Goal: Task Accomplishment & Management: Manage account settings

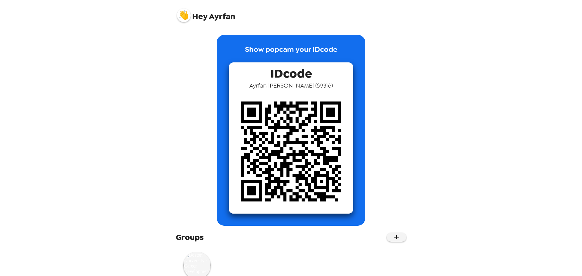
scroll to position [22, 0]
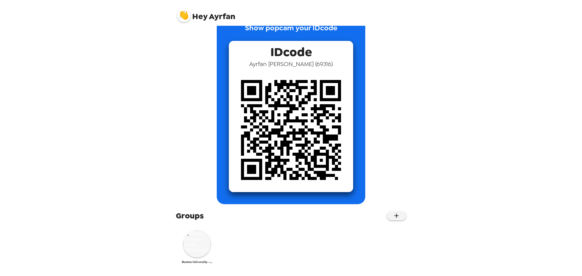
click at [195, 241] on img at bounding box center [196, 243] width 27 height 27
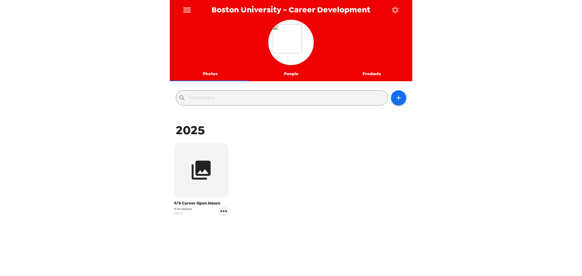
click at [210, 177] on icon "button" at bounding box center [201, 170] width 23 height 23
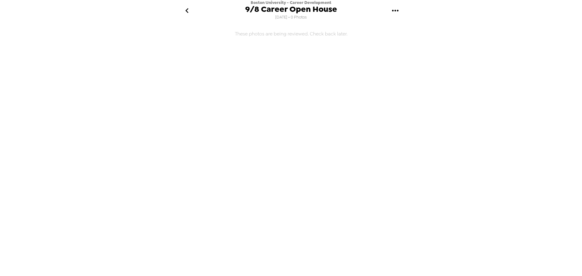
click at [185, 10] on icon "go back" at bounding box center [187, 11] width 10 height 10
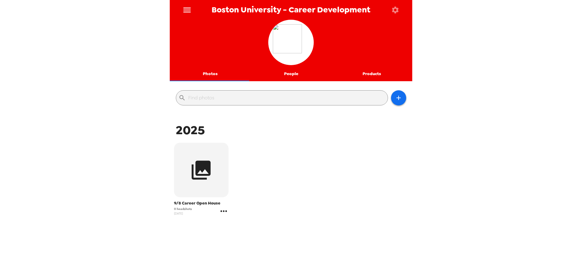
click at [224, 213] on icon "gallery menu" at bounding box center [224, 211] width 10 height 10
click at [224, 213] on div at bounding box center [291, 138] width 582 height 276
click at [187, 11] on icon "menu" at bounding box center [187, 10] width 10 height 10
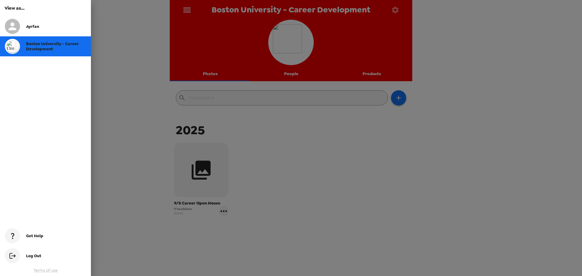
click at [188, 10] on div at bounding box center [291, 138] width 582 height 276
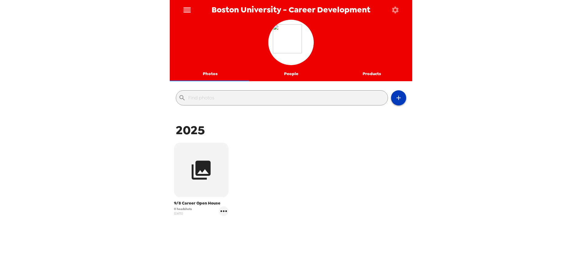
click at [397, 95] on icon "button" at bounding box center [398, 97] width 7 height 7
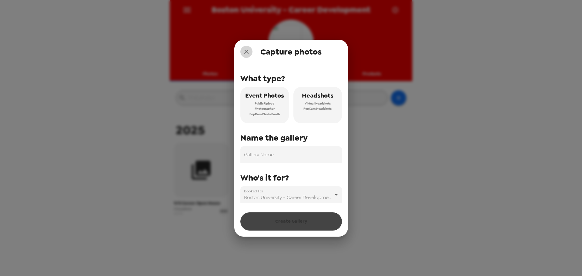
click at [246, 51] on icon "close" at bounding box center [246, 51] width 7 height 7
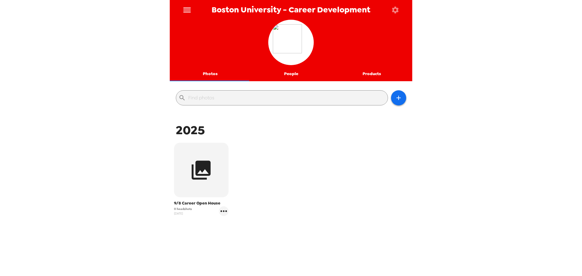
click at [366, 73] on button "Products" at bounding box center [371, 74] width 81 height 15
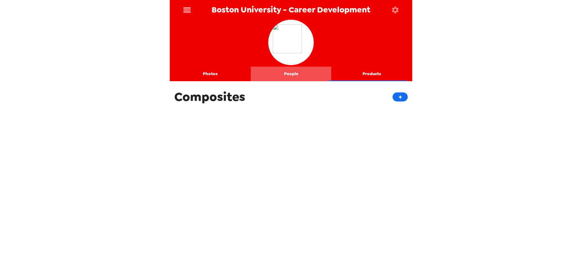
click at [298, 72] on button "People" at bounding box center [291, 74] width 81 height 15
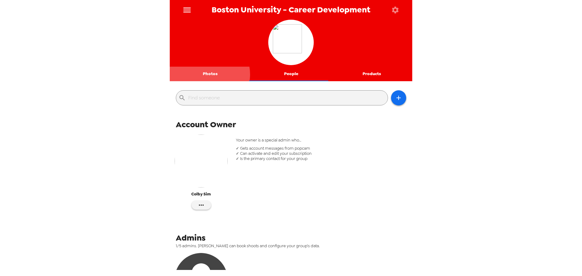
click at [206, 74] on button "Photos" at bounding box center [210, 74] width 81 height 15
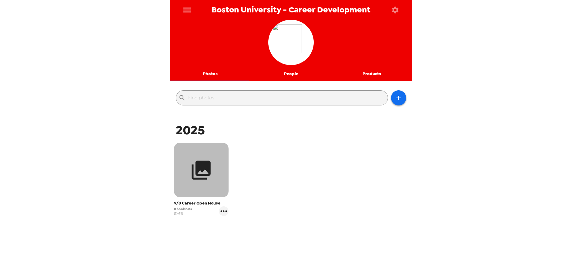
click at [206, 164] on icon "button" at bounding box center [201, 170] width 19 height 19
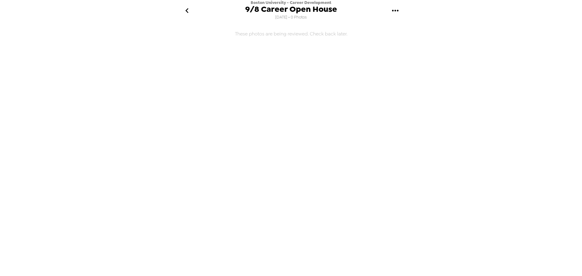
click at [398, 12] on icon "gallery menu" at bounding box center [395, 11] width 10 height 10
click at [398, 12] on div at bounding box center [291, 138] width 582 height 276
click at [192, 14] on icon "go back" at bounding box center [187, 11] width 10 height 10
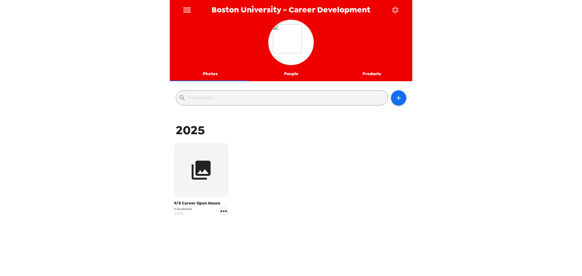
click at [193, 15] on button "menu" at bounding box center [187, 10] width 20 height 20
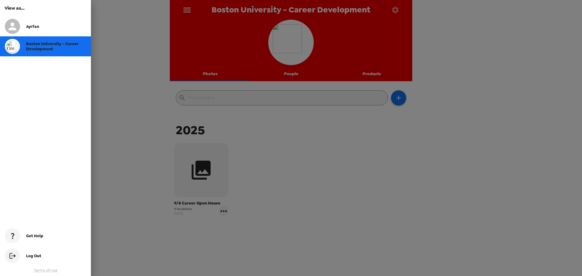
click at [23, 27] on div at bounding box center [15, 26] width 21 height 15
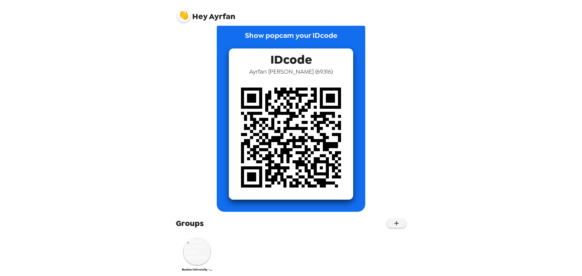
scroll to position [22, 0]
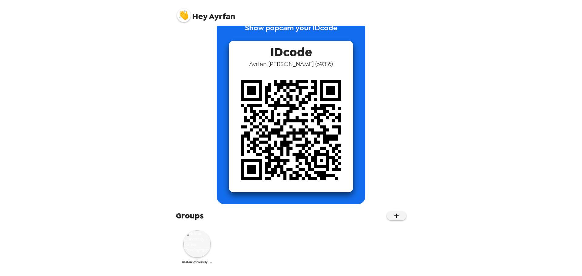
click at [201, 257] on img at bounding box center [196, 243] width 27 height 27
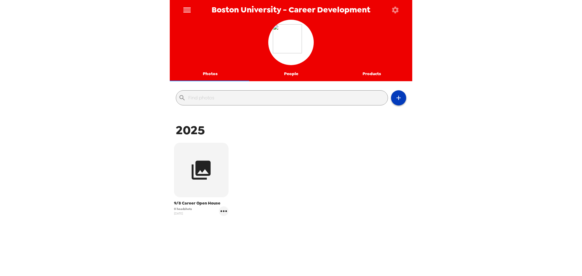
click at [396, 98] on icon "button" at bounding box center [398, 98] width 4 height 4
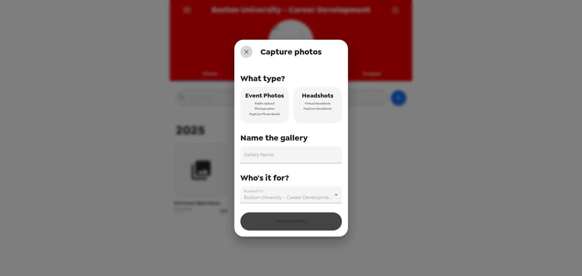
click at [246, 55] on icon "close" at bounding box center [246, 51] width 7 height 7
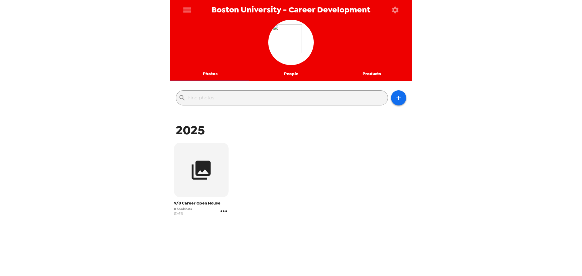
click at [222, 212] on icon "gallery menu" at bounding box center [224, 211] width 10 height 10
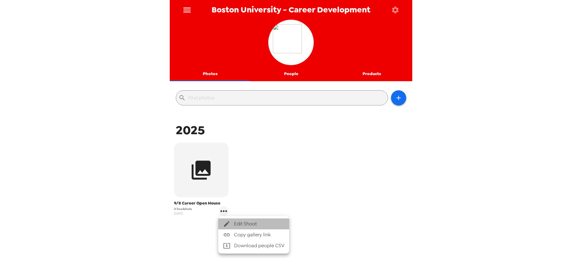
click at [249, 221] on span "Edit Shoot" at bounding box center [259, 223] width 50 height 7
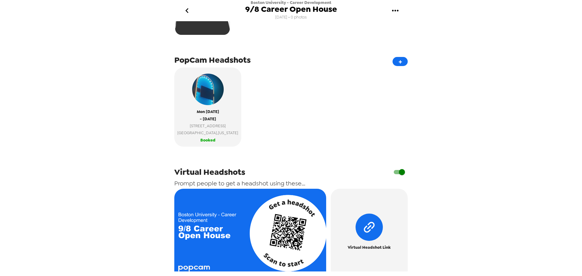
scroll to position [91, 0]
click at [397, 64] on button "+" at bounding box center [399, 61] width 15 height 9
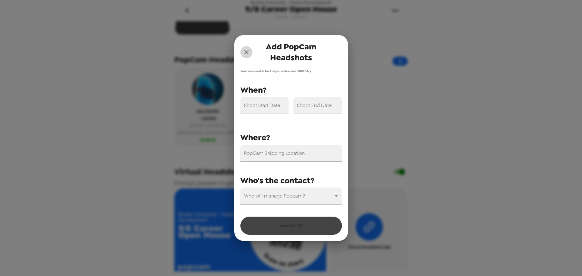
click at [246, 52] on icon "close" at bounding box center [246, 52] width 4 height 4
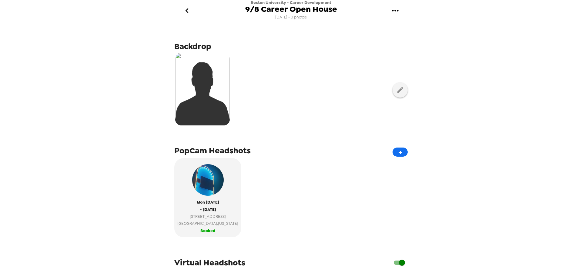
scroll to position [30, 0]
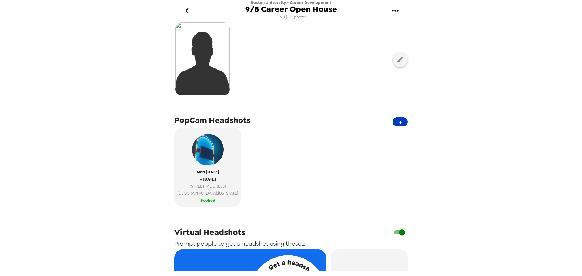
click at [395, 125] on button "+" at bounding box center [399, 121] width 15 height 9
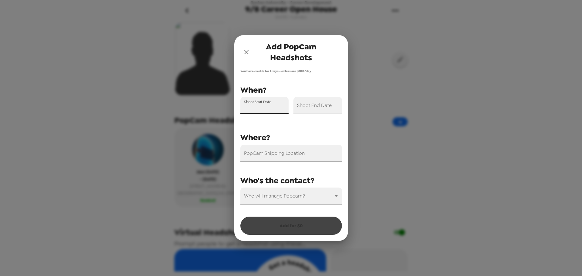
click at [254, 103] on div "Shoot Start Date" at bounding box center [264, 105] width 48 height 17
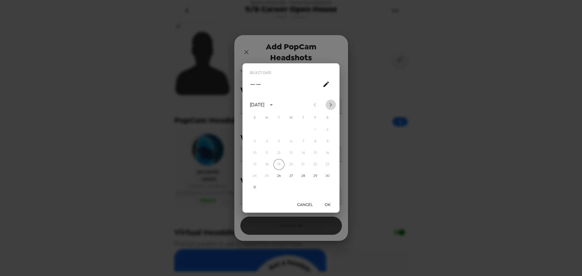
click at [328, 105] on icon "Next month" at bounding box center [330, 104] width 7 height 7
click at [266, 143] on button "8" at bounding box center [266, 141] width 11 height 11
type input "[DATE]"
click at [325, 207] on button "OK" at bounding box center [327, 204] width 19 height 11
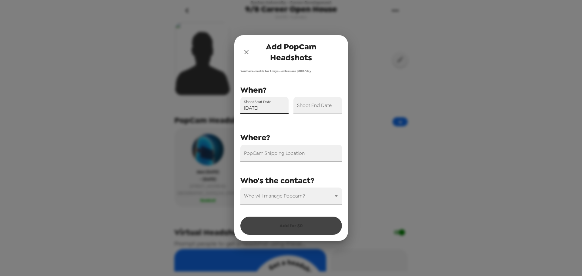
click at [318, 112] on input "Shoot End Date" at bounding box center [317, 105] width 48 height 17
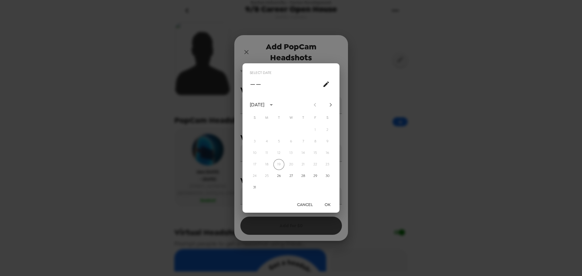
click at [330, 103] on icon "Next month" at bounding box center [331, 105] width 2 height 4
click at [268, 140] on button "8" at bounding box center [266, 141] width 11 height 11
type input "[DATE]"
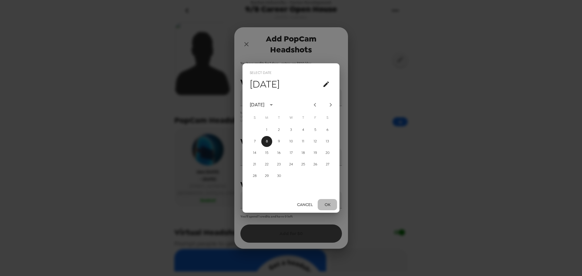
click at [324, 201] on button "OK" at bounding box center [327, 204] width 19 height 11
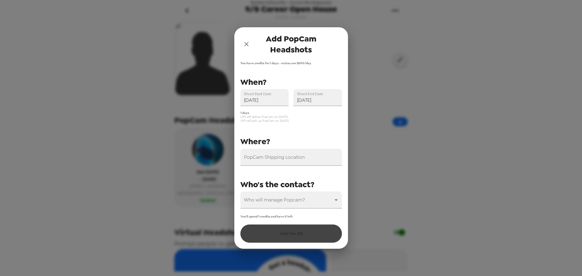
click at [316, 131] on div "PopCam Shipping Location Shoot Start Date [DATE] Shoot End Date [DATE] Who will…" at bounding box center [288, 141] width 106 height 133
click at [297, 157] on input "PopCam Shipping Location" at bounding box center [291, 157] width 102 height 17
click at [248, 44] on icon "close" at bounding box center [246, 44] width 7 height 7
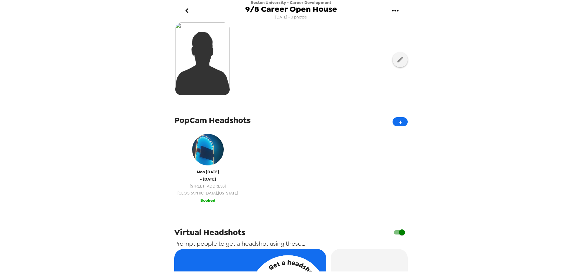
click at [207, 170] on span "[DATE]" at bounding box center [208, 171] width 22 height 7
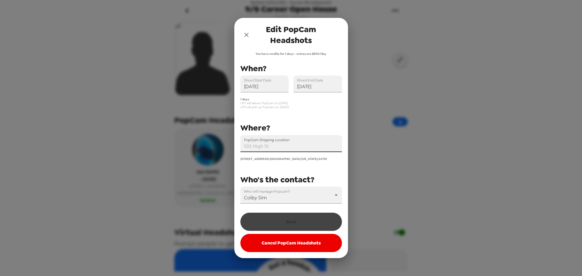
click at [293, 141] on div "PopCam Shipping Location" at bounding box center [291, 143] width 102 height 17
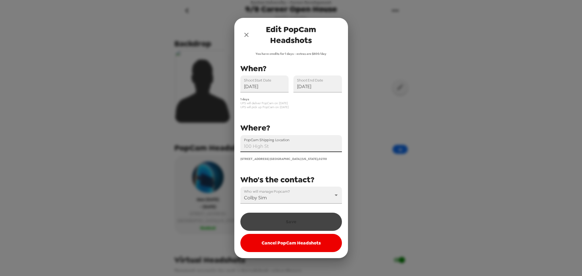
scroll to position [0, 0]
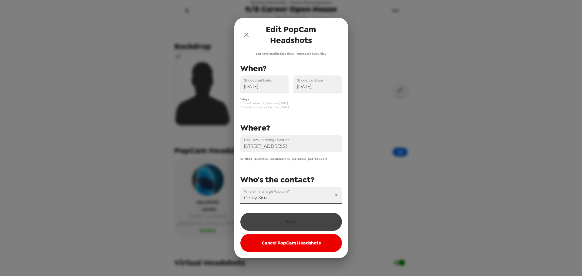
click at [307, 196] on body "[GEOGRAPHIC_DATA] - Career Development 9/8 Career Open House [DATE] • 0 photos …" at bounding box center [291, 138] width 582 height 276
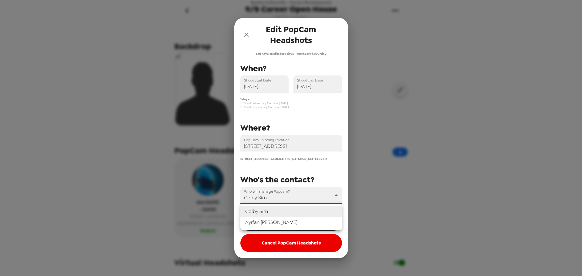
click at [307, 196] on div at bounding box center [291, 138] width 582 height 276
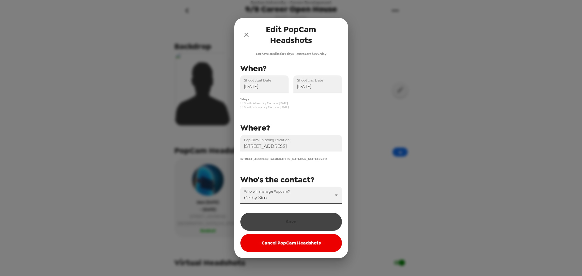
click at [307, 196] on body "[GEOGRAPHIC_DATA] - Career Development 9/8 Career Open House [DATE] • 0 photos …" at bounding box center [291, 138] width 582 height 276
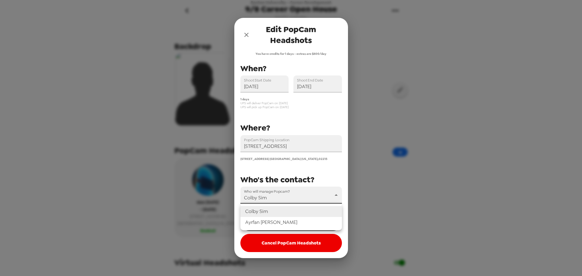
click at [288, 209] on li "[PERSON_NAME]" at bounding box center [291, 211] width 102 height 11
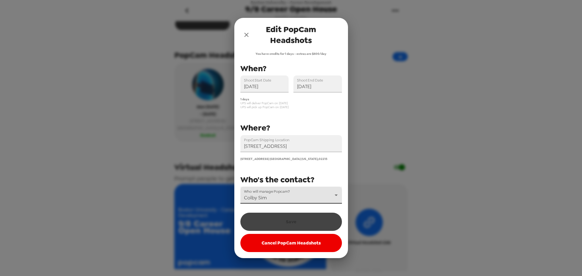
scroll to position [30, 0]
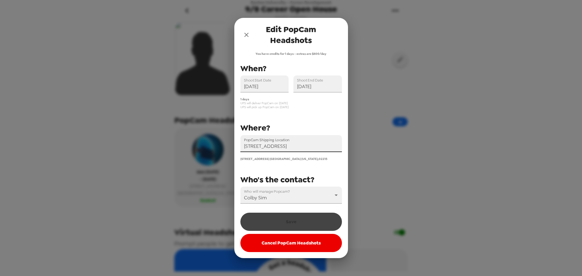
click at [338, 147] on input "[STREET_ADDRESS]" at bounding box center [291, 143] width 102 height 17
drag, startPoint x: 338, startPoint y: 147, endPoint x: 198, endPoint y: 151, distance: 139.1
click at [198, 151] on div "Edit PopCam Headshots You have credits for 1 days - extras are $800/day PopCam …" at bounding box center [291, 138] width 582 height 276
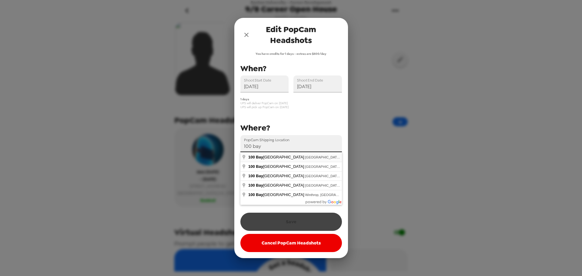
type input "[STREET_ADDRESS]"
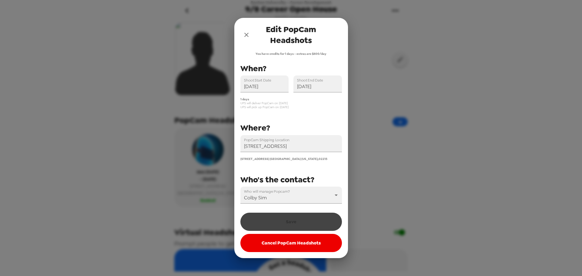
click at [321, 164] on div "PopCam Shipping Location [STREET_ADDRESS] [STREET_ADDRESS][US_STATE] Shoot Star…" at bounding box center [288, 133] width 106 height 142
click at [297, 223] on div "Save Cancel PopCam Headshots" at bounding box center [291, 231] width 102 height 42
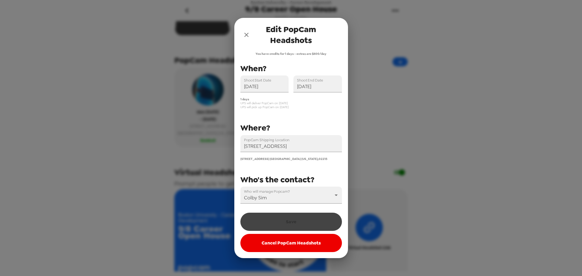
scroll to position [91, 0]
drag, startPoint x: 251, startPoint y: 181, endPoint x: 323, endPoint y: 199, distance: 74.4
click at [323, 201] on div "PopCam Shipping Location [STREET_ADDRESS] [STREET_ADDRESS][US_STATE] Shoot Star…" at bounding box center [288, 133] width 106 height 142
click at [324, 167] on div "PopCam Shipping Location [STREET_ADDRESS] [STREET_ADDRESS][US_STATE] Shoot Star…" at bounding box center [288, 133] width 106 height 142
drag, startPoint x: 324, startPoint y: 175, endPoint x: 239, endPoint y: 214, distance: 93.3
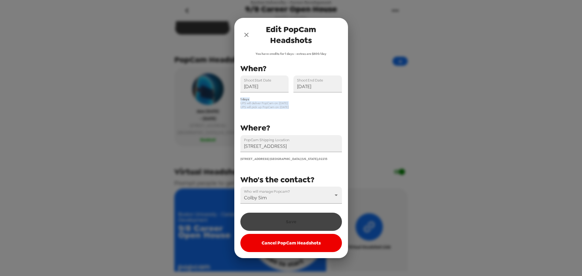
click at [239, 214] on div "You have credits for 1 days - extras are $800/day PopCam Shipping Location [STR…" at bounding box center [291, 155] width 114 height 206
click at [325, 170] on div "PopCam Shipping Location [STREET_ADDRESS] [STREET_ADDRESS][US_STATE] Shoot Star…" at bounding box center [288, 133] width 106 height 142
click at [247, 34] on icon "close" at bounding box center [246, 34] width 7 height 7
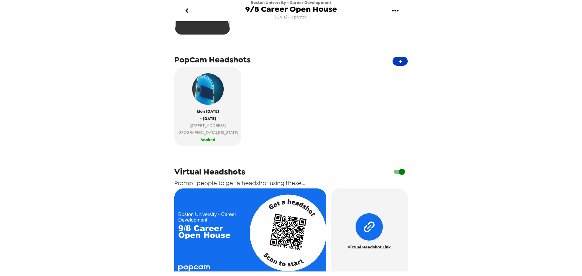
click at [394, 61] on button "+" at bounding box center [399, 61] width 15 height 9
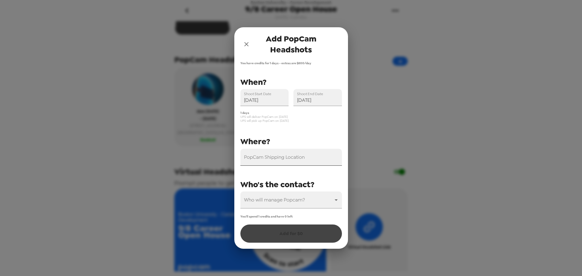
click at [299, 161] on input "PopCam Shipping Location" at bounding box center [291, 157] width 102 height 17
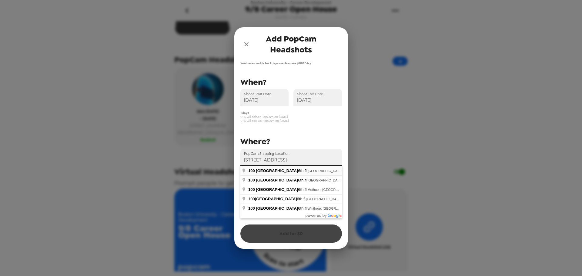
type input "[STREET_ADDRESS]"
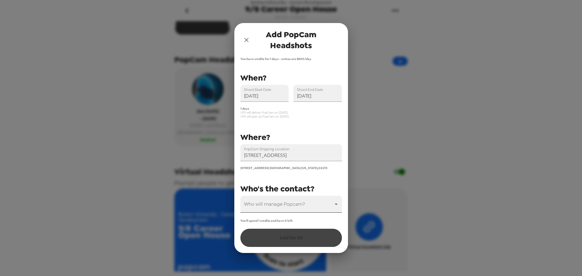
click at [306, 205] on body "[GEOGRAPHIC_DATA] - Career Development 9/8 Career Open House [DATE] • 0 photos …" at bounding box center [291, 138] width 582 height 276
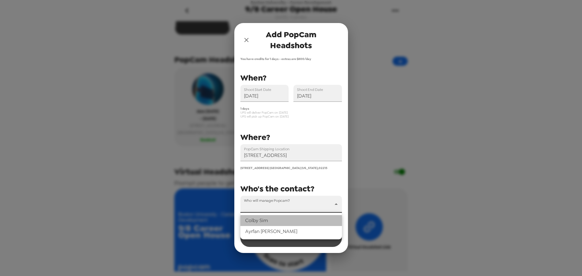
click at [276, 220] on li "[PERSON_NAME]" at bounding box center [291, 220] width 102 height 11
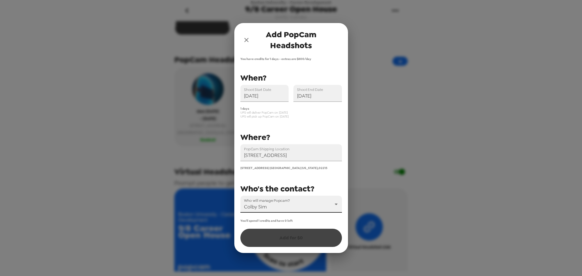
click at [296, 241] on div "You'll spend 1 credits and have 0 left Add for $ 0" at bounding box center [291, 233] width 102 height 28
click at [296, 239] on div "You'll spend 1 credits and have 0 left Add for $ 0" at bounding box center [291, 233] width 102 height 28
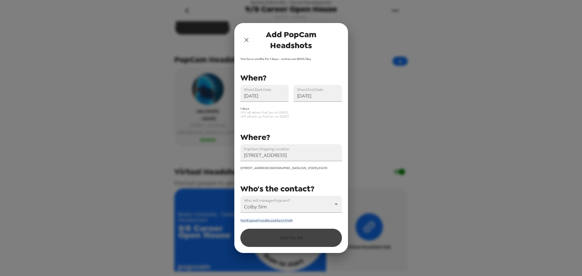
click at [296, 239] on div "You'll spend 1 credits and have 0 left Add for $ 0" at bounding box center [291, 233] width 102 height 28
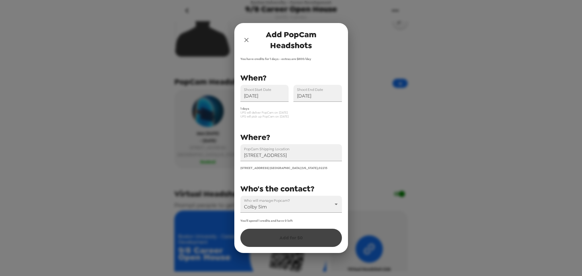
scroll to position [0, 0]
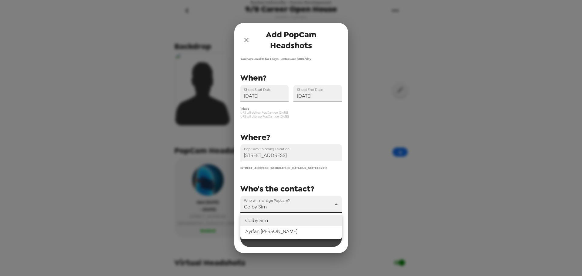
click at [333, 208] on body "[GEOGRAPHIC_DATA] - Career Development 9/8 Career Open House [DATE] • 0 photos …" at bounding box center [291, 138] width 582 height 276
click at [285, 231] on li "Ayrfan [PERSON_NAME]" at bounding box center [291, 231] width 102 height 11
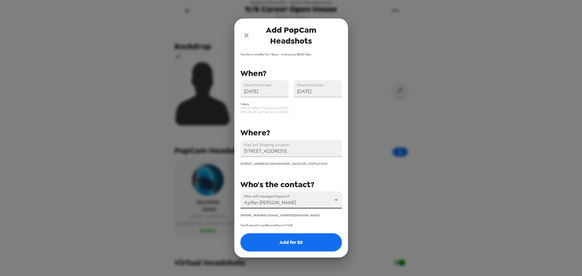
click at [325, 198] on body "[GEOGRAPHIC_DATA] - Career Development 9/8 Career Open House [DATE] • 0 photos …" at bounding box center [291, 138] width 582 height 276
click at [322, 198] on div at bounding box center [291, 138] width 582 height 276
click at [322, 198] on body "[GEOGRAPHIC_DATA] - Career Development 9/8 Career Open House [DATE] • 0 photos …" at bounding box center [291, 138] width 582 height 276
click at [303, 215] on li "[PERSON_NAME]" at bounding box center [291, 216] width 102 height 11
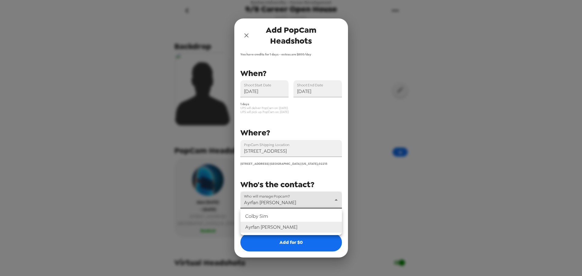
type input "44004"
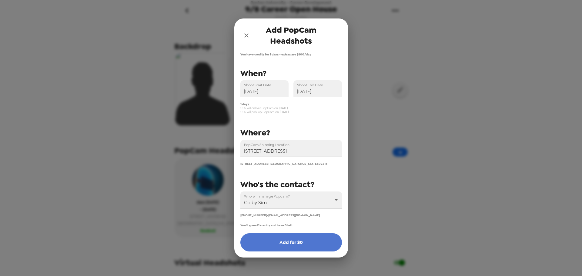
click at [301, 241] on button "Add for $ 0" at bounding box center [291, 242] width 102 height 18
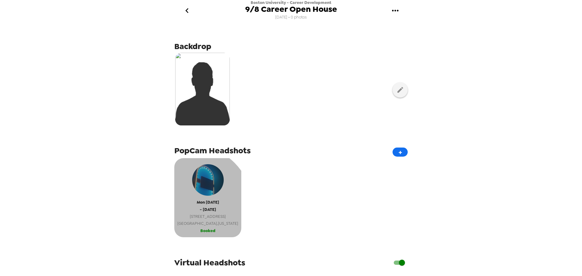
click at [200, 207] on span "- [DATE]" at bounding box center [208, 209] width 16 height 7
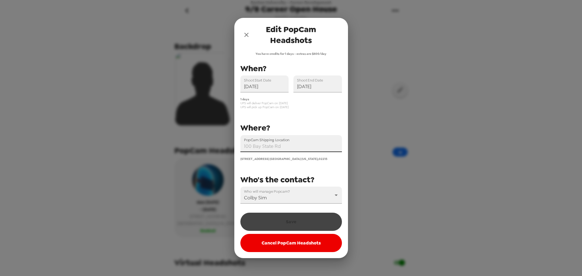
drag, startPoint x: 312, startPoint y: 146, endPoint x: 218, endPoint y: 155, distance: 94.1
click at [218, 155] on div "Edit PopCam Headshots You have credits for 1 days - extras are $800/day PopCam …" at bounding box center [291, 138] width 582 height 276
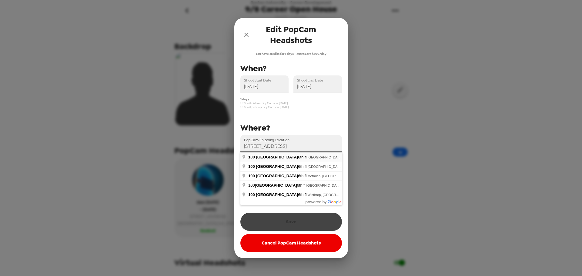
type input "[STREET_ADDRESS]"
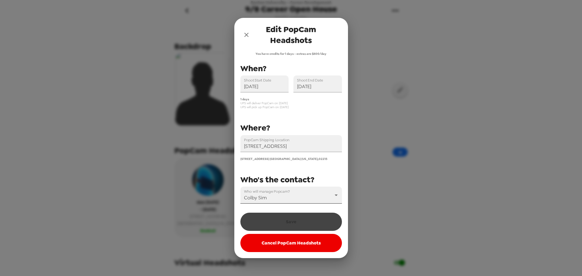
click at [325, 194] on body "[GEOGRAPHIC_DATA] - Career Development 9/8 Career Open House [DATE] • 0 photos …" at bounding box center [291, 138] width 582 height 276
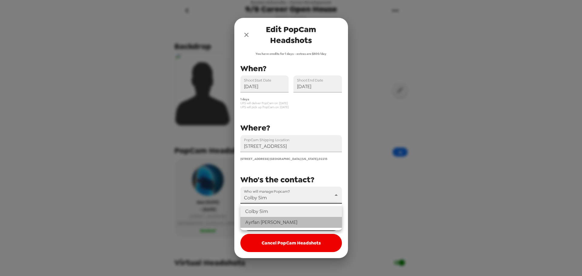
click at [286, 220] on li "Ayrfan [PERSON_NAME]" at bounding box center [291, 222] width 102 height 11
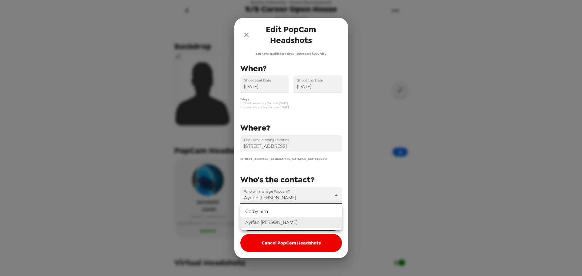
click at [328, 190] on body "[GEOGRAPHIC_DATA] - Career Development 9/8 Career Open House [DATE] • 0 photos …" at bounding box center [291, 138] width 582 height 276
click at [302, 211] on li "[PERSON_NAME]" at bounding box center [291, 211] width 102 height 11
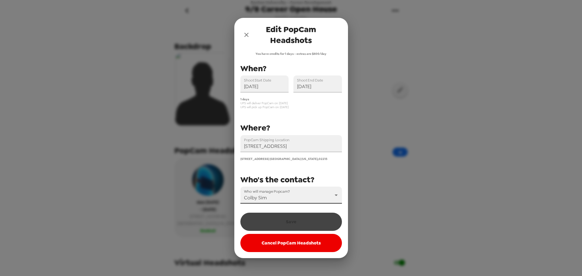
click at [303, 219] on div "Save Cancel PopCam Headshots" at bounding box center [291, 231] width 102 height 42
click at [308, 197] on body "[GEOGRAPHIC_DATA] - Career Development 9/8 Career Open House [DATE] • 0 photos …" at bounding box center [291, 138] width 582 height 276
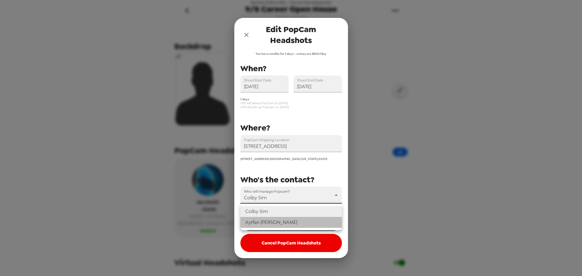
click at [292, 221] on li "Ayrfan [PERSON_NAME]" at bounding box center [291, 222] width 102 height 11
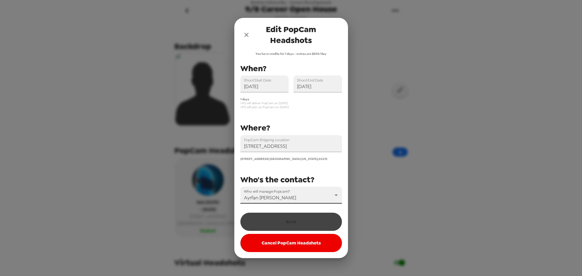
click at [303, 198] on body "[GEOGRAPHIC_DATA] - Career Development 9/8 Career Open House [DATE] • 0 photos …" at bounding box center [291, 138] width 582 height 276
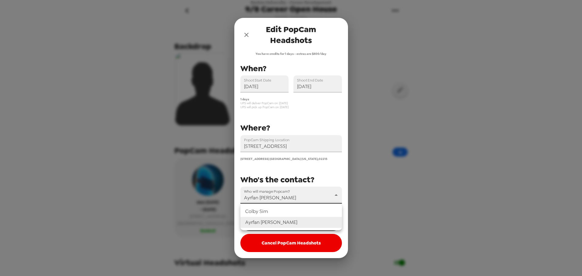
click at [296, 212] on li "[PERSON_NAME]" at bounding box center [291, 211] width 102 height 11
type input "44004"
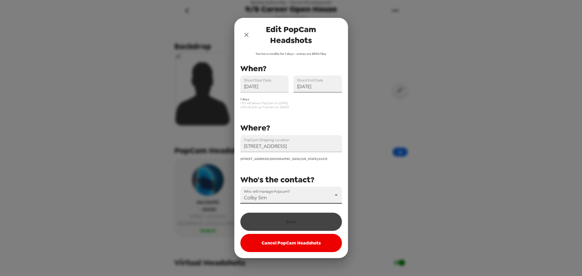
click at [322, 88] on input "[DATE]" at bounding box center [317, 83] width 48 height 17
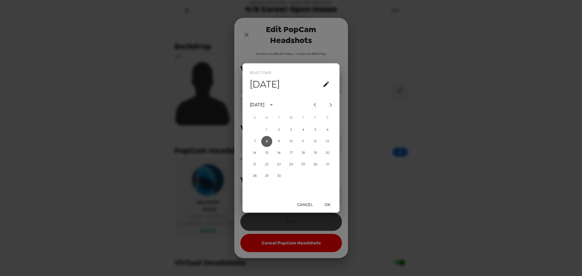
click at [269, 142] on button "8" at bounding box center [266, 141] width 11 height 11
click at [325, 204] on button "OK" at bounding box center [327, 204] width 19 height 11
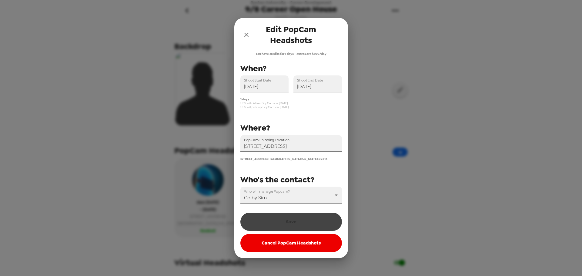
drag, startPoint x: 245, startPoint y: 148, endPoint x: 394, endPoint y: 159, distance: 149.5
click at [394, 159] on div "Edit PopCam Headshots You have credits for 1 days - extras are $800/day PopCam …" at bounding box center [291, 138] width 582 height 276
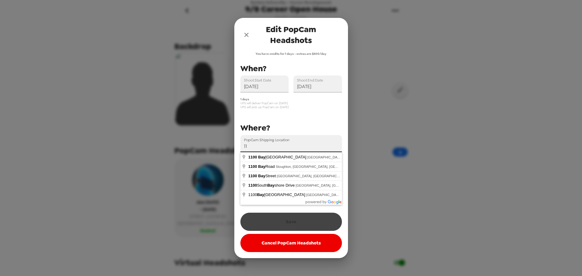
type input "1"
type input "[STREET_ADDRESS]"
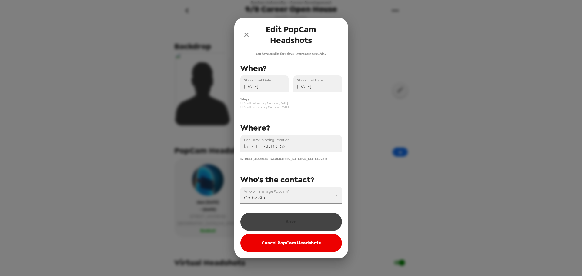
click at [287, 194] on label "Who will manage Popcam?" at bounding box center [267, 191] width 46 height 5
click at [288, 197] on body "[GEOGRAPHIC_DATA] - Career Development 9/8 Career Open House [DATE] • 0 photos …" at bounding box center [291, 138] width 582 height 276
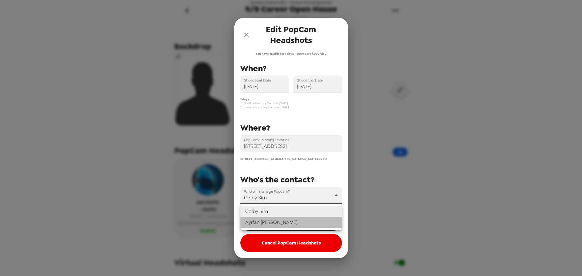
click at [269, 225] on li "Ayrfan [PERSON_NAME]" at bounding box center [291, 222] width 102 height 11
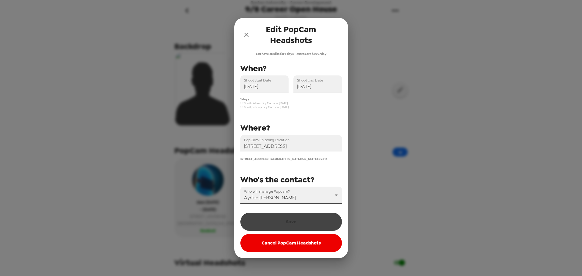
click at [305, 197] on body "[GEOGRAPHIC_DATA] - Career Development 9/8 Career Open House [DATE] • 0 photos …" at bounding box center [291, 138] width 582 height 276
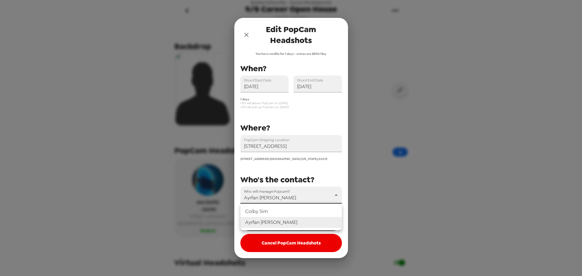
click at [279, 215] on li "[PERSON_NAME]" at bounding box center [291, 211] width 102 height 11
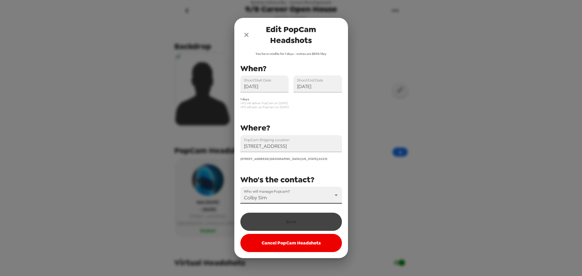
click at [294, 202] on body "[GEOGRAPHIC_DATA] - Career Development 9/8 Career Open House [DATE] • 0 photos …" at bounding box center [291, 138] width 582 height 276
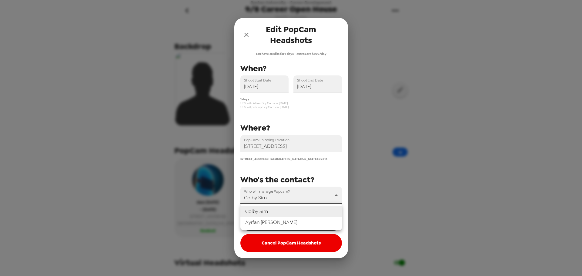
click at [275, 221] on li "Ayrfan [PERSON_NAME]" at bounding box center [291, 222] width 102 height 11
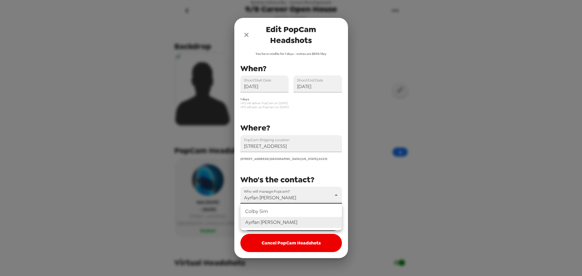
click at [290, 202] on body "[GEOGRAPHIC_DATA] - Career Development 9/8 Career Open House [DATE] • 0 photos …" at bounding box center [291, 138] width 582 height 276
click at [275, 221] on li "Ayrfan [PERSON_NAME]" at bounding box center [291, 222] width 102 height 11
click at [286, 198] on body "[GEOGRAPHIC_DATA] - Career Development 9/8 Career Open House [DATE] • 0 photos …" at bounding box center [291, 138] width 582 height 276
click at [271, 209] on li "[PERSON_NAME]" at bounding box center [291, 211] width 102 height 11
type input "44004"
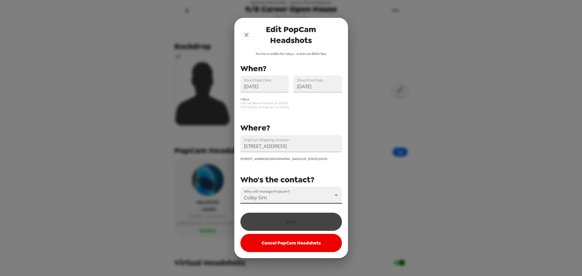
click at [248, 36] on icon "close" at bounding box center [246, 35] width 4 height 4
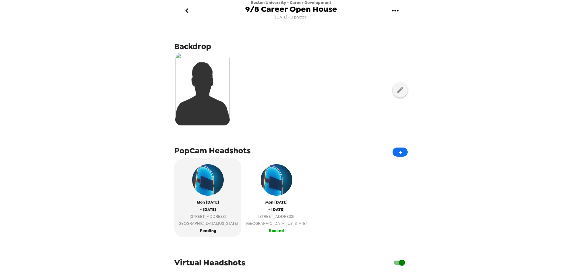
click at [265, 202] on span "Mon 9/8/25" at bounding box center [276, 202] width 22 height 7
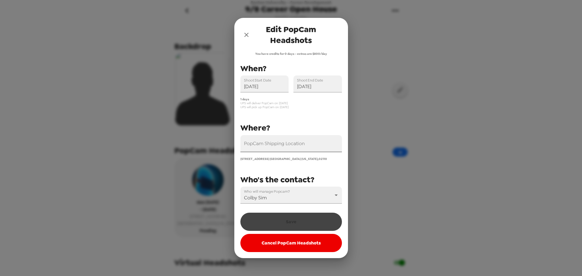
click at [286, 145] on input "PopCam Shipping Location" at bounding box center [291, 143] width 102 height 17
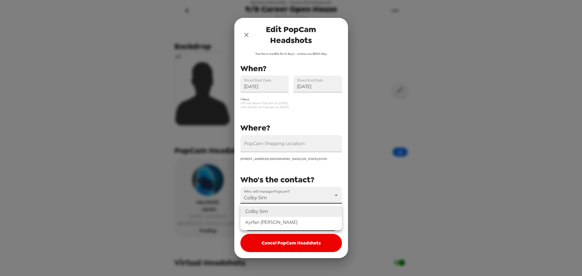
click at [310, 202] on body "Boston University - Career Development 9/8 Career Open House 7/31/25 • 0 photos…" at bounding box center [291, 138] width 582 height 276
click at [290, 219] on li "Ayrfan [PERSON_NAME]" at bounding box center [291, 222] width 102 height 11
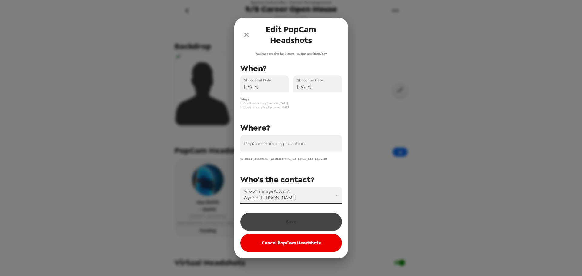
click at [296, 195] on body "Boston University - Career Development 9/8 Career Open House 7/31/25 • 0 photos…" at bounding box center [291, 138] width 582 height 276
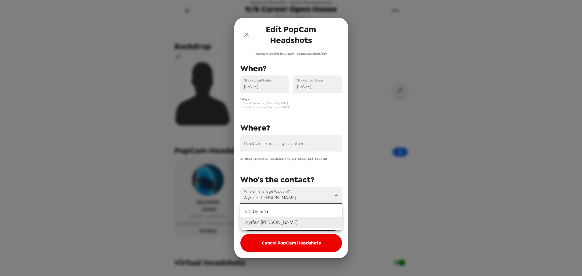
click at [292, 212] on li "[PERSON_NAME]" at bounding box center [291, 211] width 102 height 11
type input "44004"
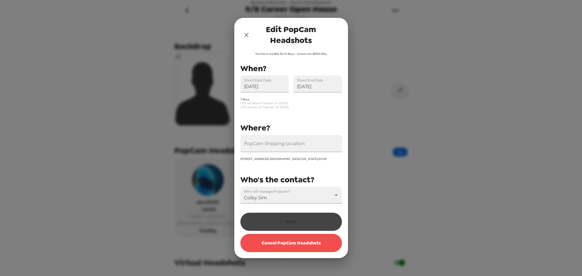
click at [291, 241] on button "Cancel PopCam Headshots" at bounding box center [291, 243] width 102 height 18
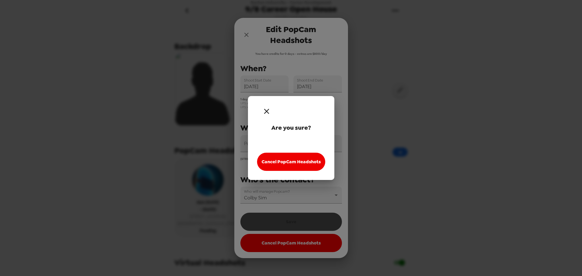
click at [268, 113] on icon "button" at bounding box center [266, 111] width 5 height 5
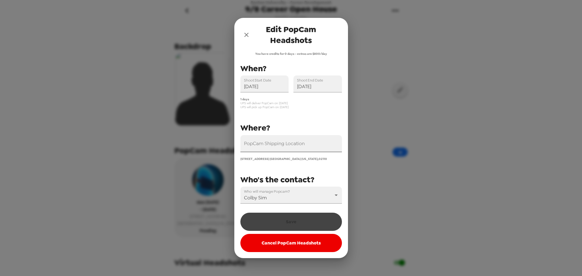
click at [304, 141] on input "PopCam Shipping Location" at bounding box center [291, 143] width 102 height 17
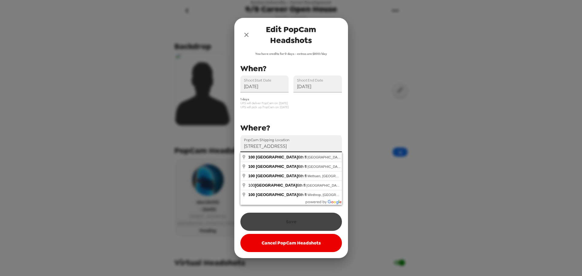
type input "[STREET_ADDRESS]"
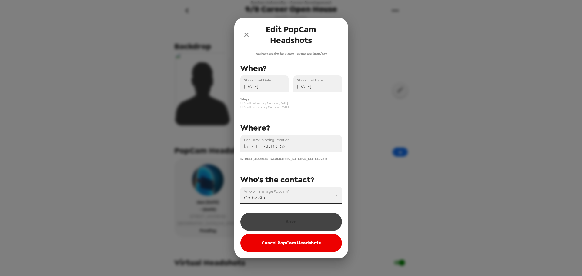
click at [337, 195] on body "Boston University - Career Development 9/8 Career Open House 7/31/25 • 0 photos…" at bounding box center [291, 138] width 582 height 276
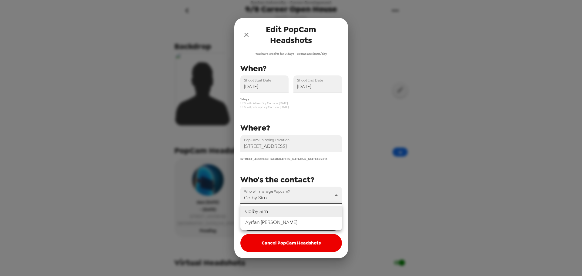
click at [288, 223] on li "Ayrfan [PERSON_NAME]" at bounding box center [291, 222] width 102 height 11
type input "69316"
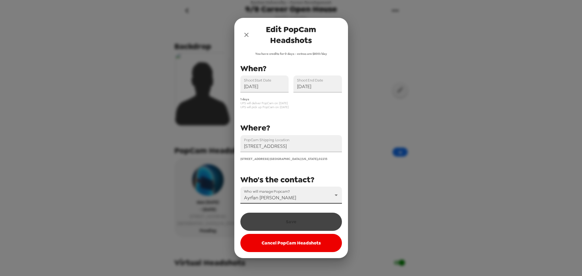
click at [244, 33] on icon "close" at bounding box center [246, 35] width 4 height 4
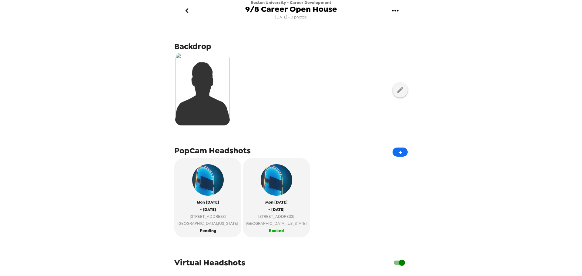
click at [339, 137] on div "Backdrop PopCam Headshots + Mon 9/8/25 - Mon 9/8/25 100 Bay State Rd 6th fl Bos…" at bounding box center [290, 226] width 233 height 400
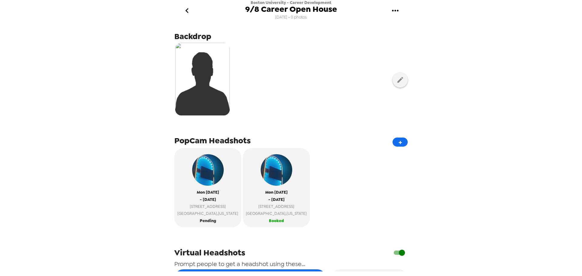
scroll to position [40, 0]
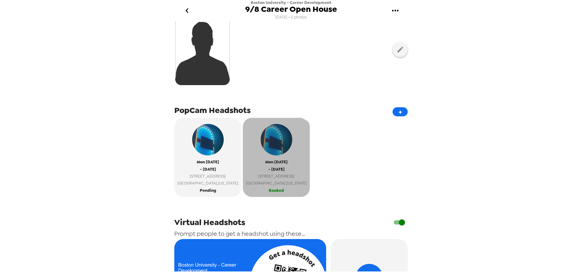
click at [259, 177] on span "[STREET_ADDRESS]" at bounding box center [276, 176] width 61 height 7
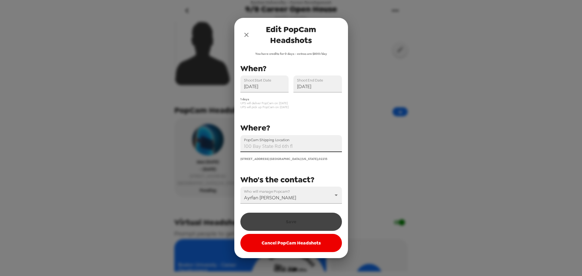
click at [298, 146] on input "PopCam Shipping Location" at bounding box center [291, 143] width 102 height 17
drag, startPoint x: 298, startPoint y: 146, endPoint x: 287, endPoint y: 145, distance: 10.7
click at [287, 145] on input "PopCam Shipping Location" at bounding box center [291, 143] width 102 height 17
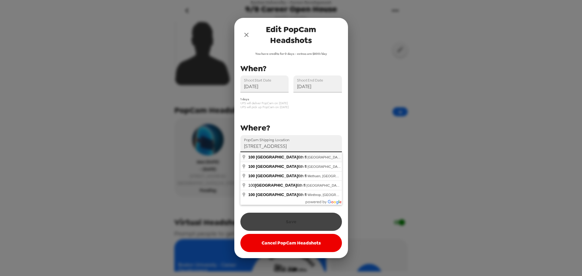
type input "[STREET_ADDRESS]"
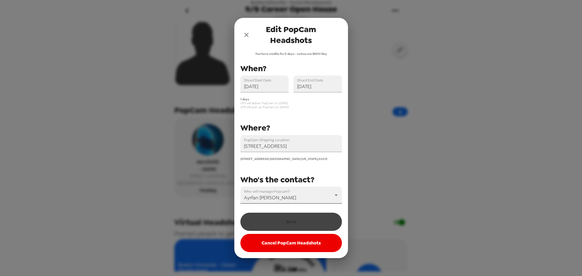
click at [329, 196] on body "Boston University - Career Development 9/8 Career Open House 7/31/25 • 0 photos…" at bounding box center [291, 138] width 582 height 276
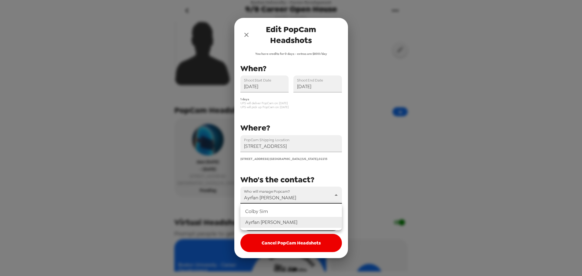
click at [296, 214] on li "[PERSON_NAME]" at bounding box center [291, 211] width 102 height 11
type input "44004"
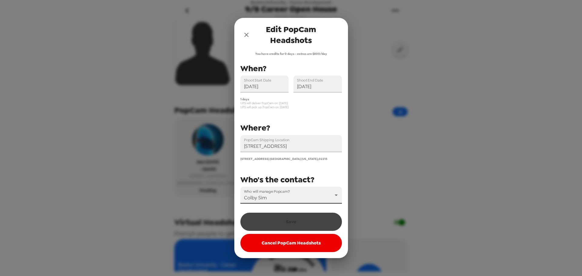
click at [241, 38] on button "close" at bounding box center [246, 35] width 12 height 12
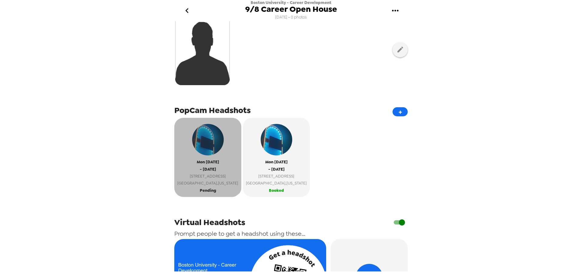
click at [204, 150] on img "button" at bounding box center [208, 140] width 32 height 32
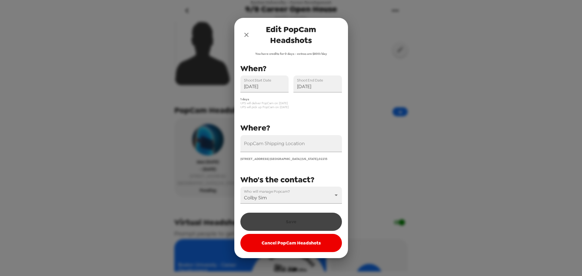
click at [247, 36] on icon "close" at bounding box center [246, 34] width 7 height 7
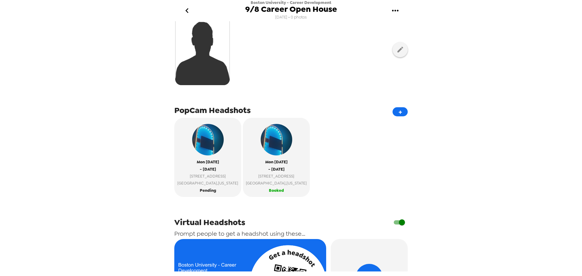
click at [396, 13] on icon "gallery menu" at bounding box center [395, 11] width 10 height 10
click at [396, 13] on div at bounding box center [291, 138] width 582 height 276
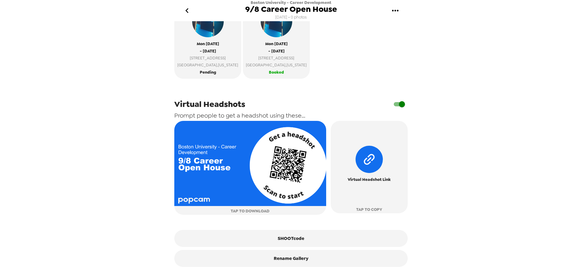
scroll to position [0, 0]
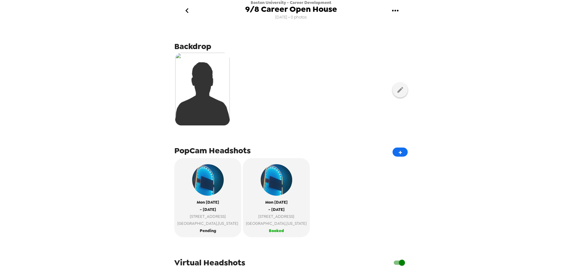
click at [188, 11] on icon "go back" at bounding box center [187, 11] width 10 height 10
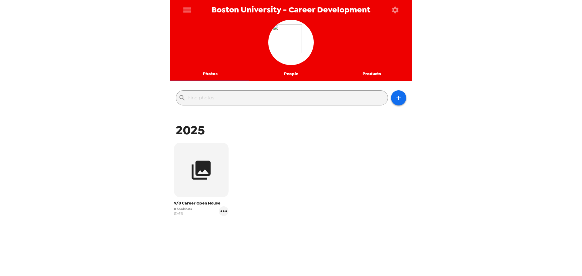
click at [294, 72] on button "People" at bounding box center [291, 74] width 81 height 15
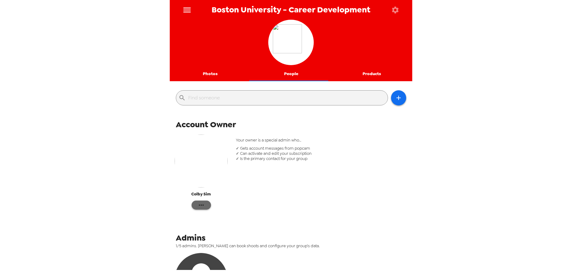
click at [202, 207] on icon "button" at bounding box center [201, 205] width 7 height 7
click at [206, 214] on div at bounding box center [201, 217] width 11 height 7
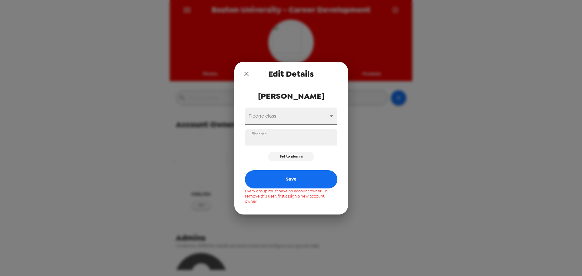
click at [312, 119] on body "Boston University - Career Development Photos People Products ​ Account Owner C…" at bounding box center [291, 138] width 582 height 276
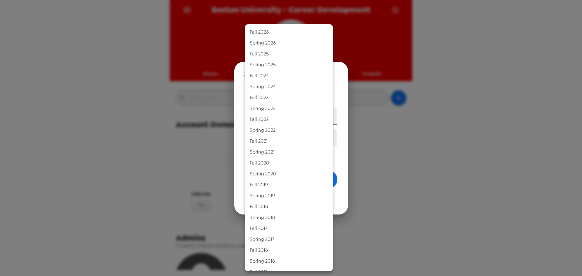
click at [345, 123] on div at bounding box center [291, 138] width 582 height 276
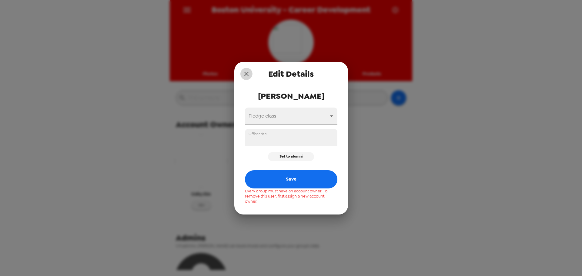
click at [243, 75] on icon "close" at bounding box center [246, 73] width 7 height 7
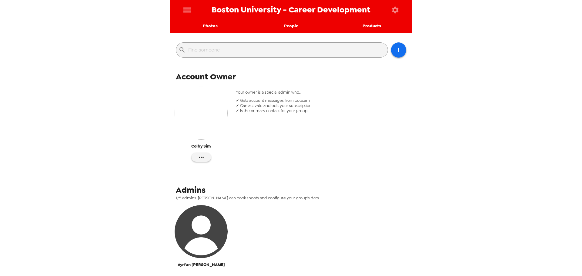
scroll to position [109, 0]
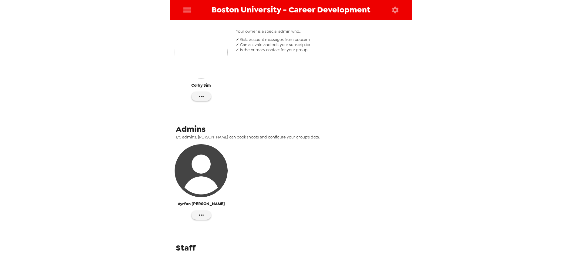
click at [207, 170] on img "button" at bounding box center [201, 170] width 53 height 53
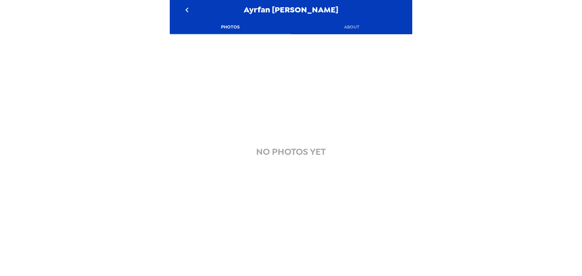
click at [192, 15] on icon "go back" at bounding box center [187, 10] width 10 height 10
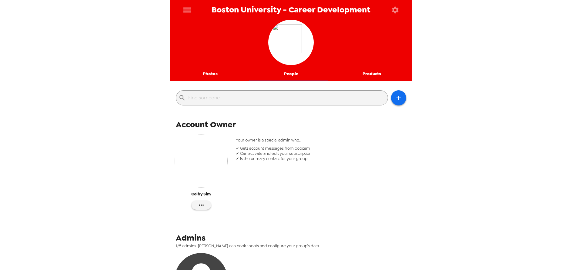
click at [209, 157] on img "button" at bounding box center [201, 161] width 53 height 53
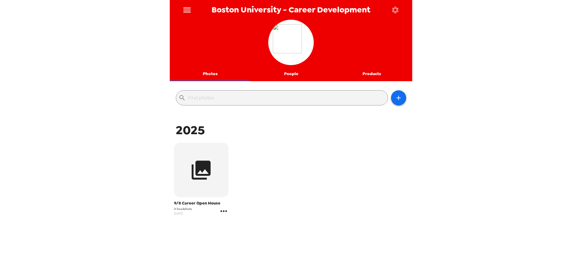
click at [222, 215] on icon "gallery menu" at bounding box center [224, 211] width 10 height 10
click at [256, 222] on span "Edit Shoot" at bounding box center [259, 223] width 50 height 7
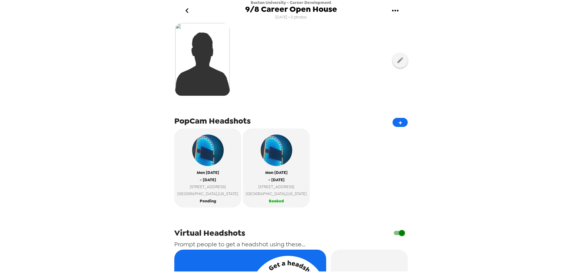
scroll to position [91, 0]
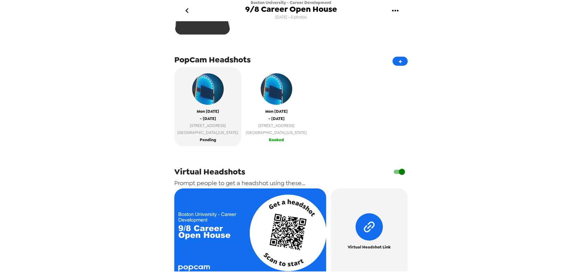
click at [271, 118] on span "- [DATE]" at bounding box center [276, 118] width 16 height 7
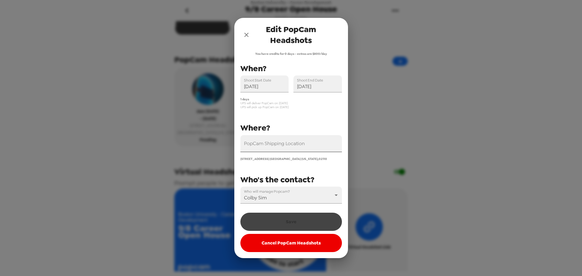
click at [294, 140] on input "PopCam Shipping Location" at bounding box center [291, 143] width 102 height 17
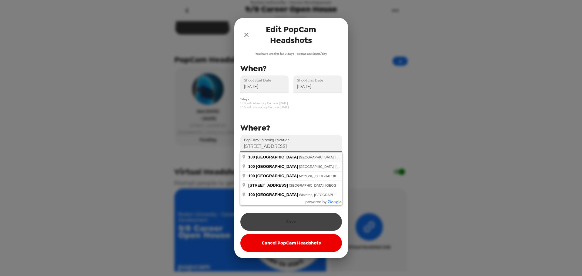
type input "[STREET_ADDRESS]"
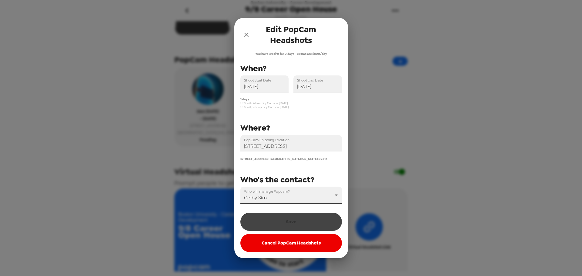
click at [315, 197] on body "[GEOGRAPHIC_DATA] - Career Development 9/8 Career Open House [DATE] • 0 photos …" at bounding box center [291, 138] width 582 height 276
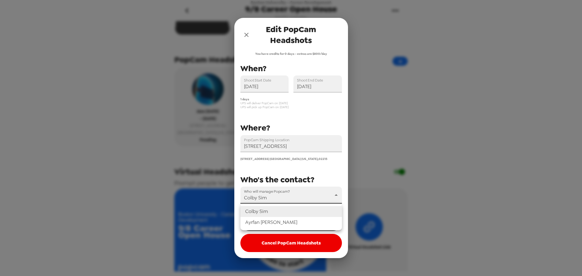
click at [278, 222] on li "Ayrfan [PERSON_NAME]" at bounding box center [291, 222] width 102 height 11
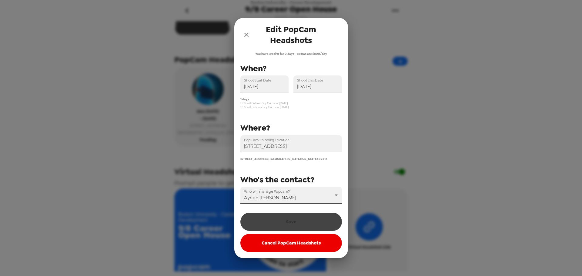
click at [307, 196] on body "Boston University - Career Development 9/8 Career Open House 7/31/25 • 0 photos…" at bounding box center [291, 138] width 582 height 276
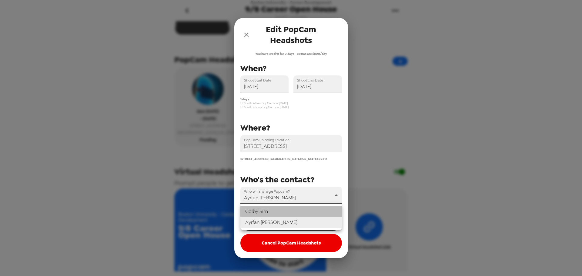
click at [272, 212] on li "[PERSON_NAME]" at bounding box center [291, 211] width 102 height 11
type input "44004"
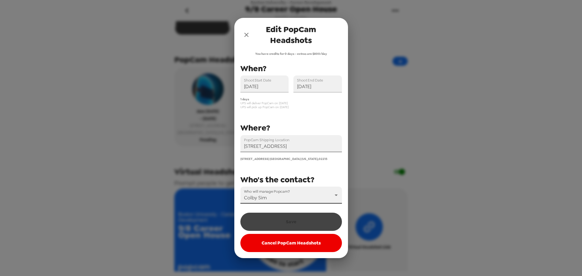
click at [331, 149] on input "[STREET_ADDRESS]" at bounding box center [291, 143] width 102 height 17
click at [250, 36] on icon "close" at bounding box center [246, 34] width 7 height 7
